Goal: Find specific page/section: Find specific page/section

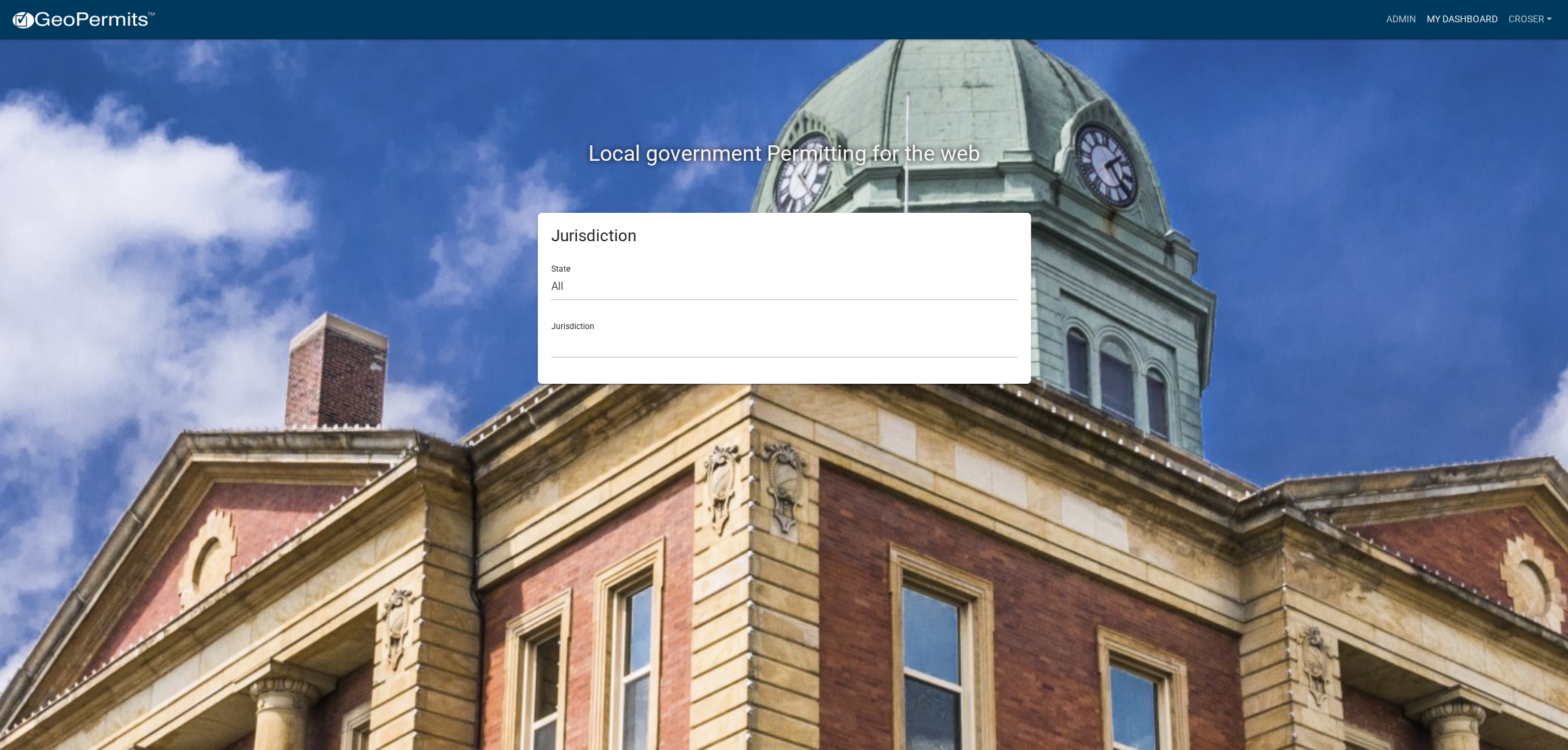
click at [1422, 19] on link "My Dashboard" at bounding box center [1461, 19] width 81 height 25
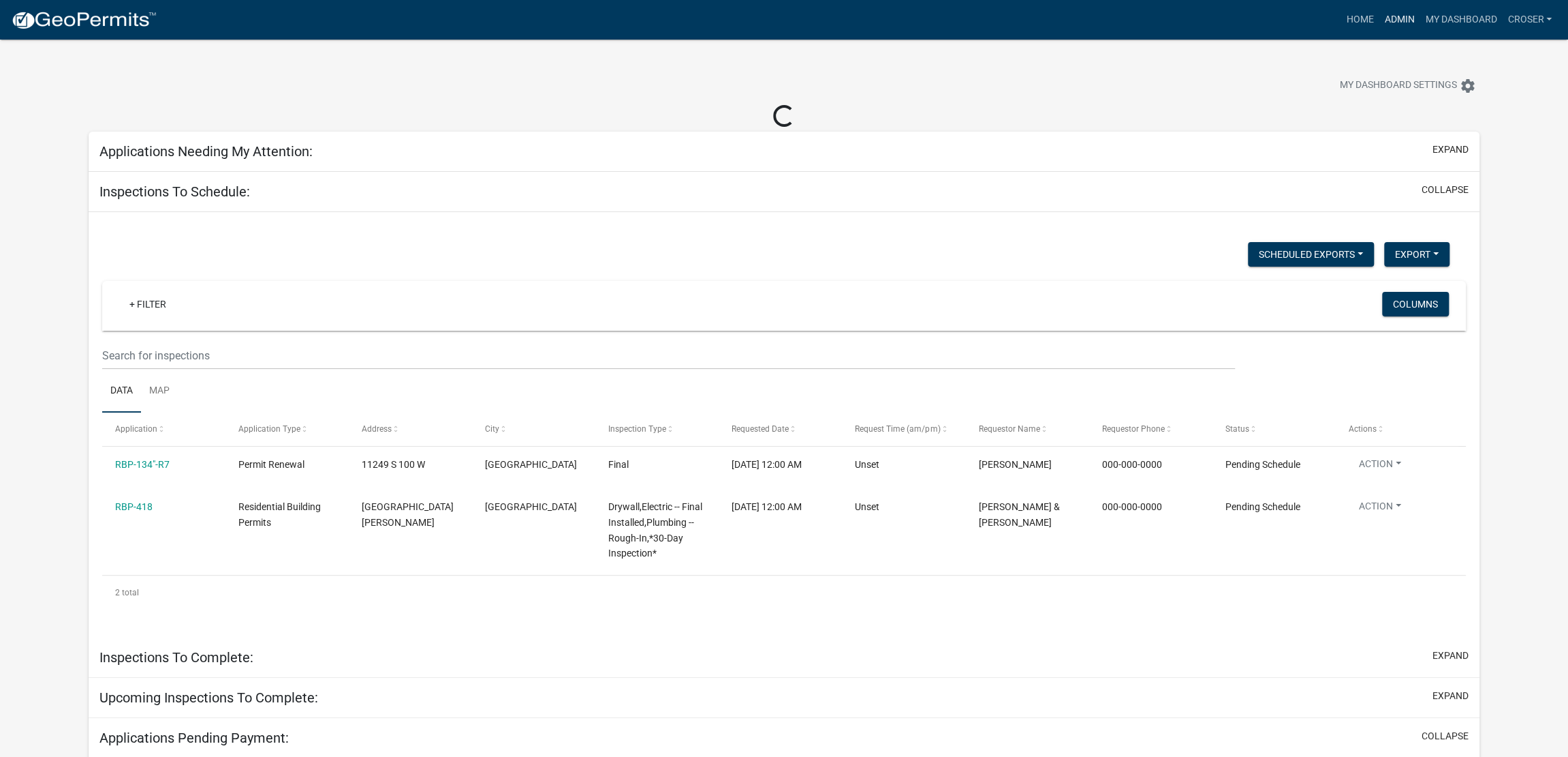
click at [1379, 22] on link "Admin" at bounding box center [1399, 19] width 41 height 26
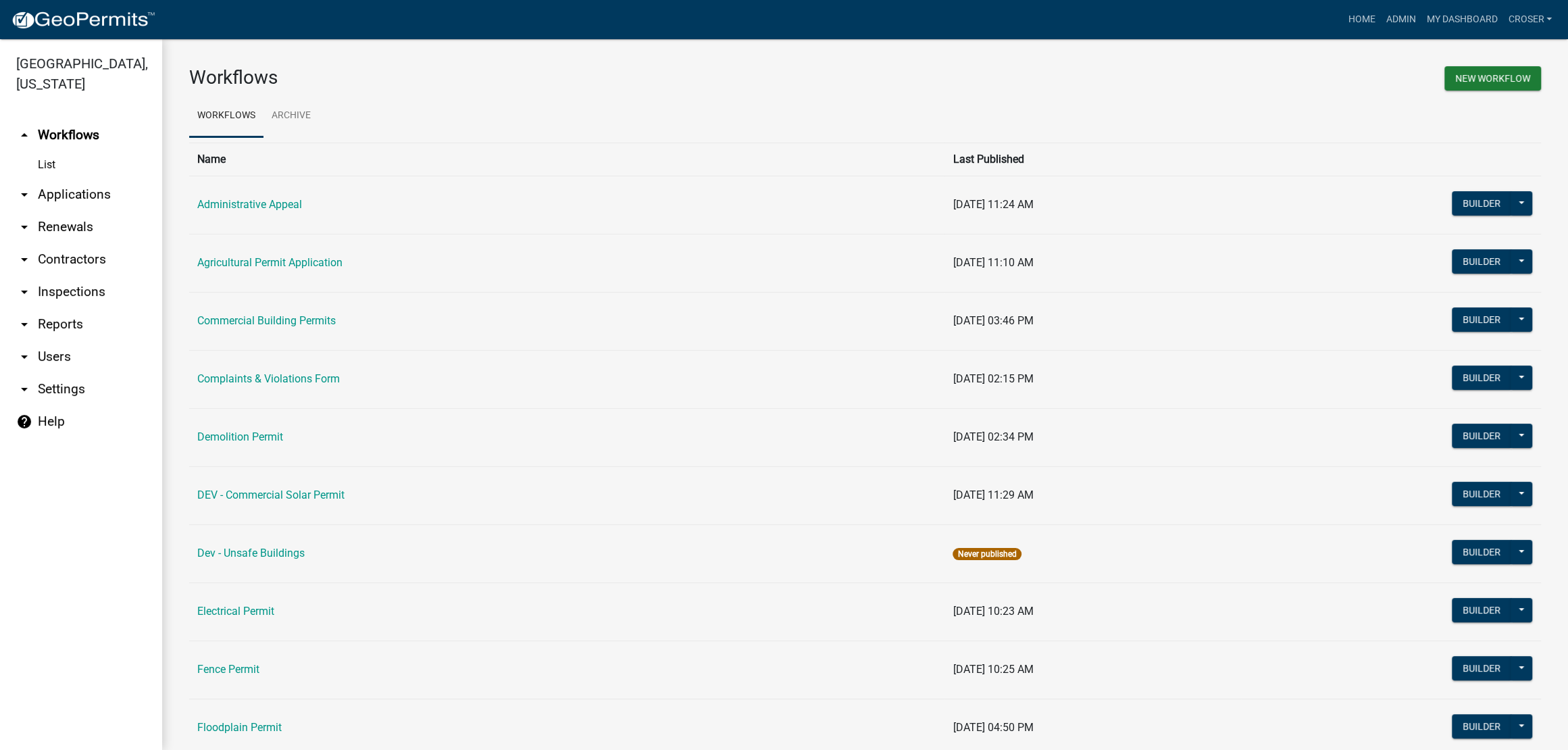
click at [91, 211] on link "arrow_drop_down Applications" at bounding box center [81, 194] width 162 height 32
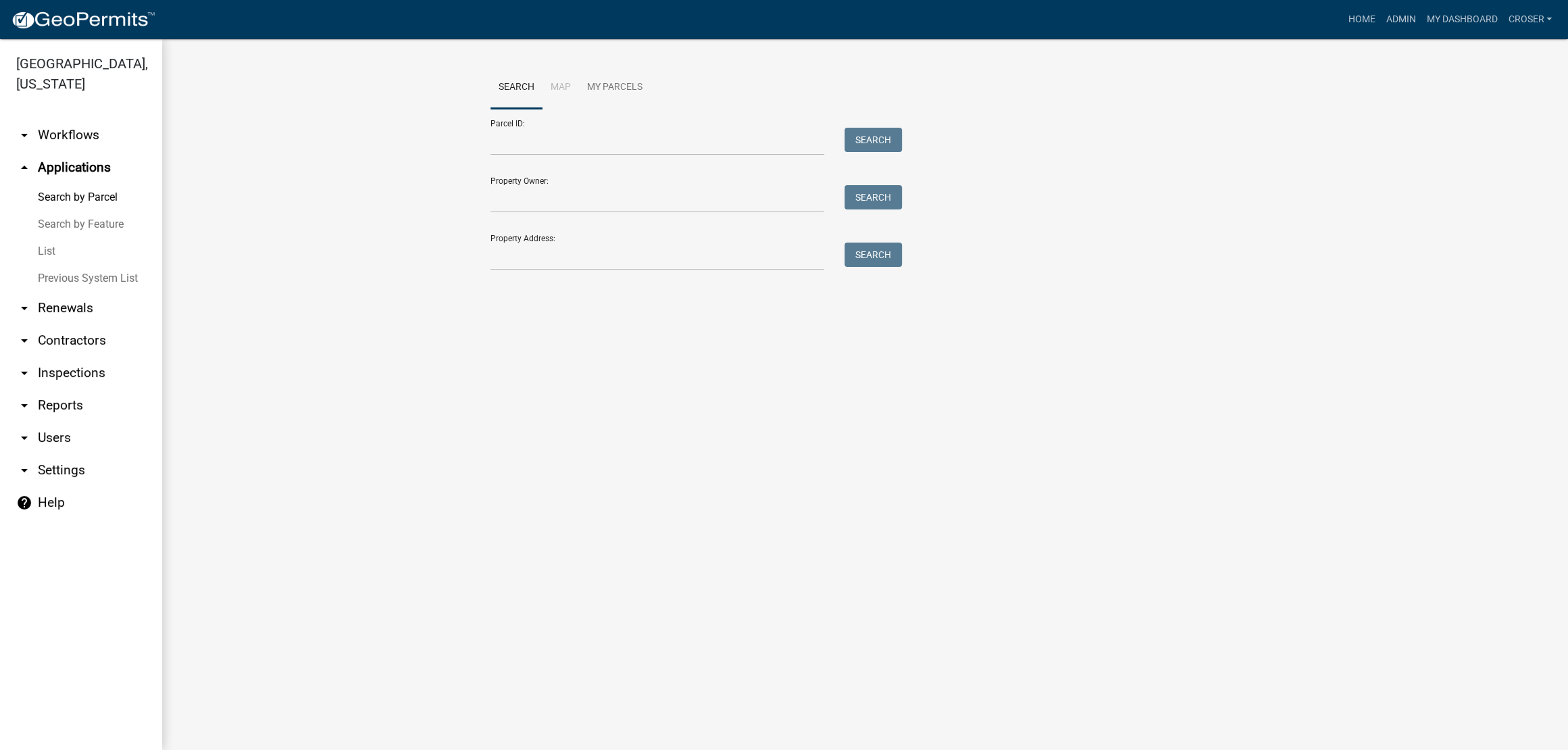
click at [68, 265] on link "List" at bounding box center [81, 251] width 162 height 27
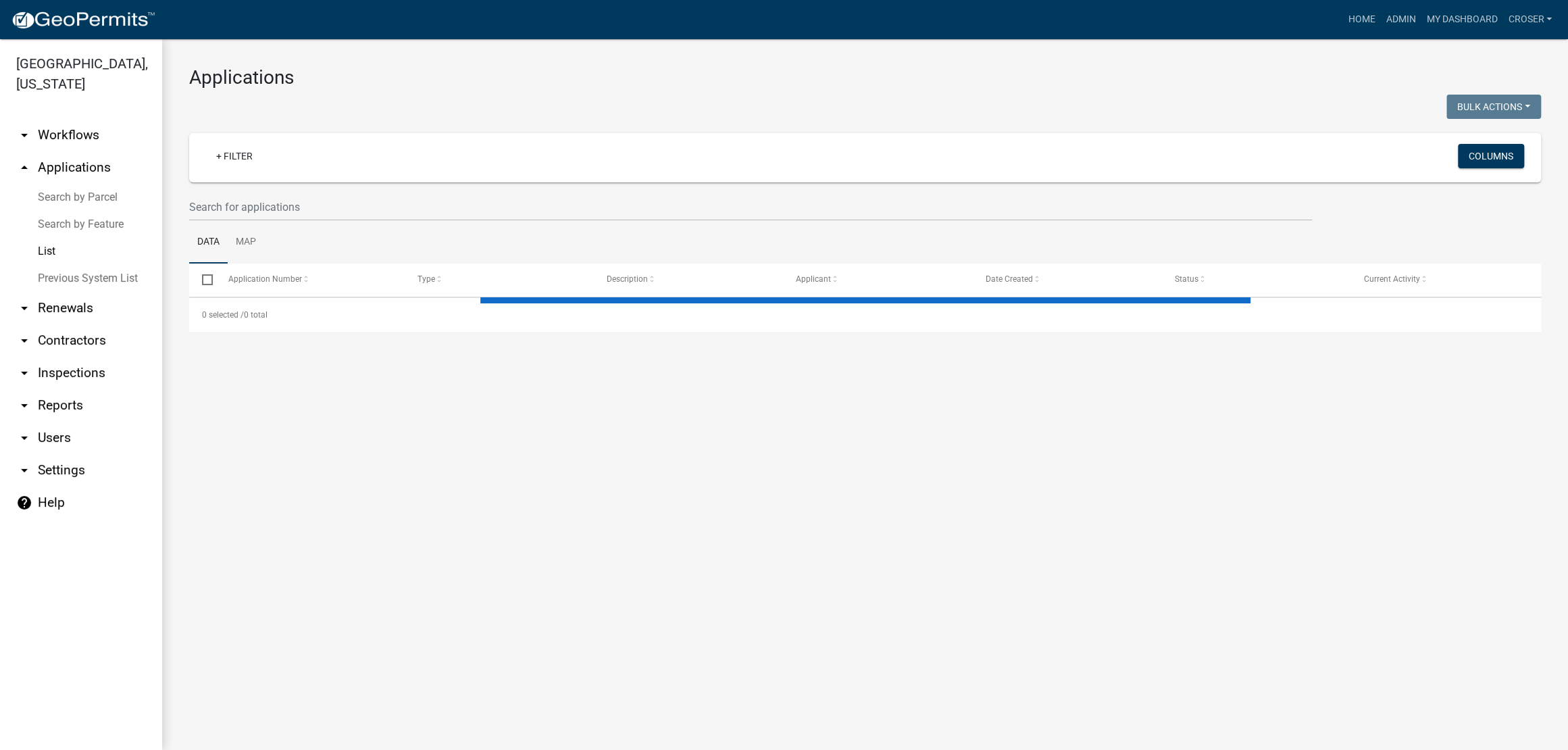
select select "3: 100"
